Goal: Navigation & Orientation: Find specific page/section

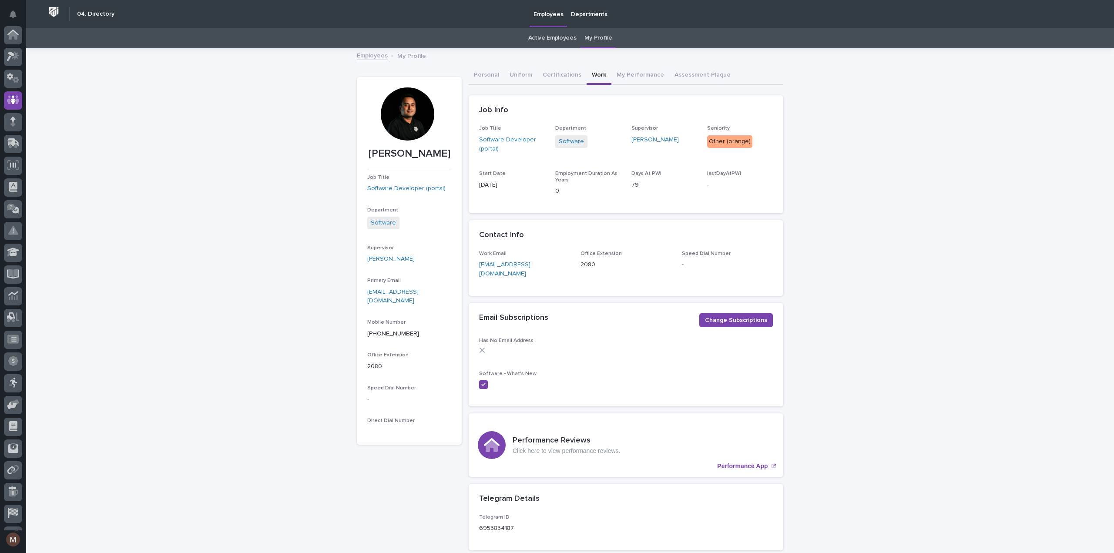
scroll to position [61, 0]
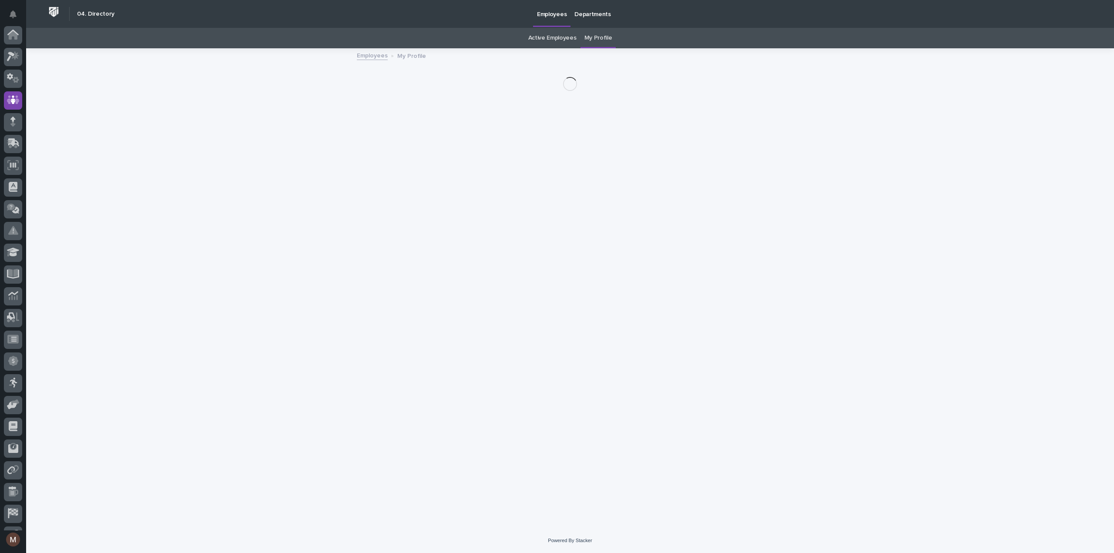
scroll to position [61, 0]
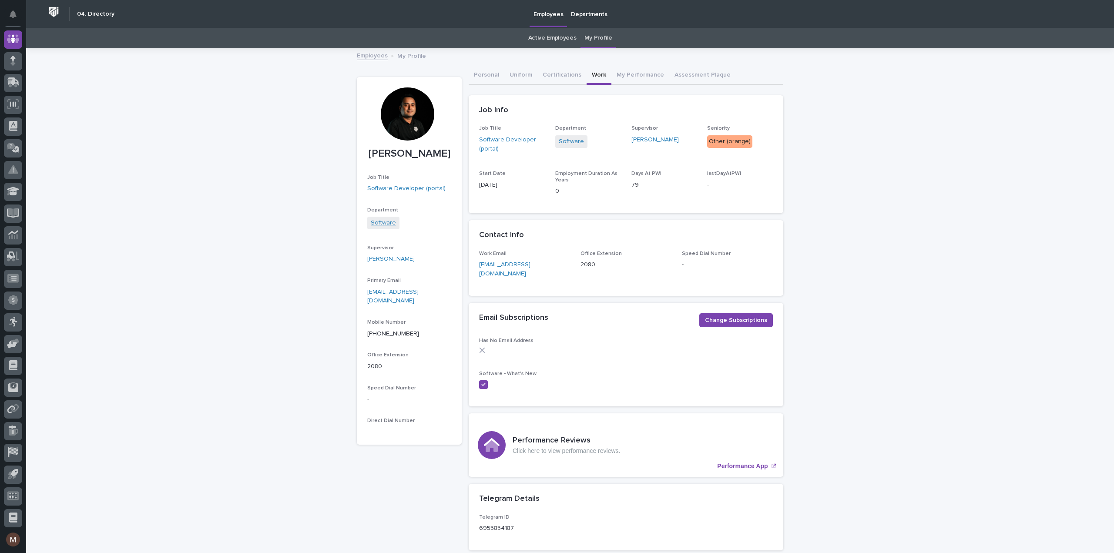
click at [371, 224] on link "Software" at bounding box center [383, 222] width 25 height 9
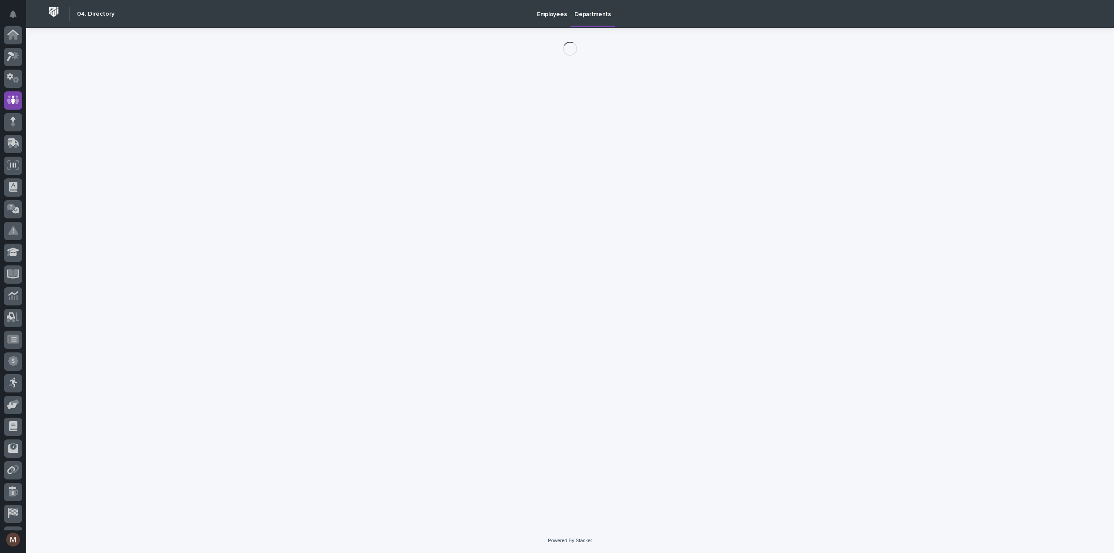
scroll to position [61, 0]
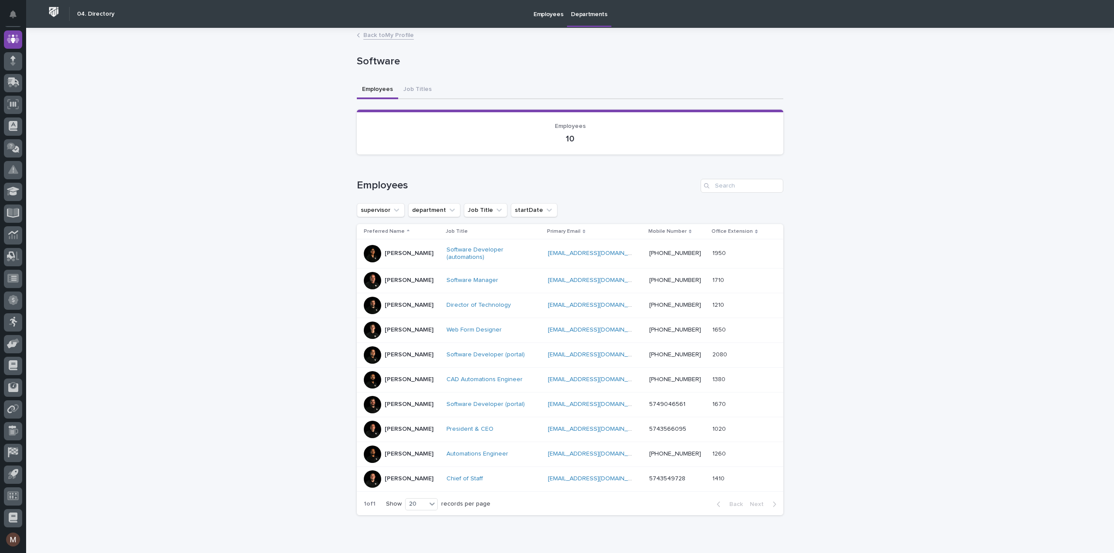
click at [371, 34] on link "Back to My Profile" at bounding box center [388, 35] width 50 height 10
